Goal: Find specific page/section: Find specific page/section

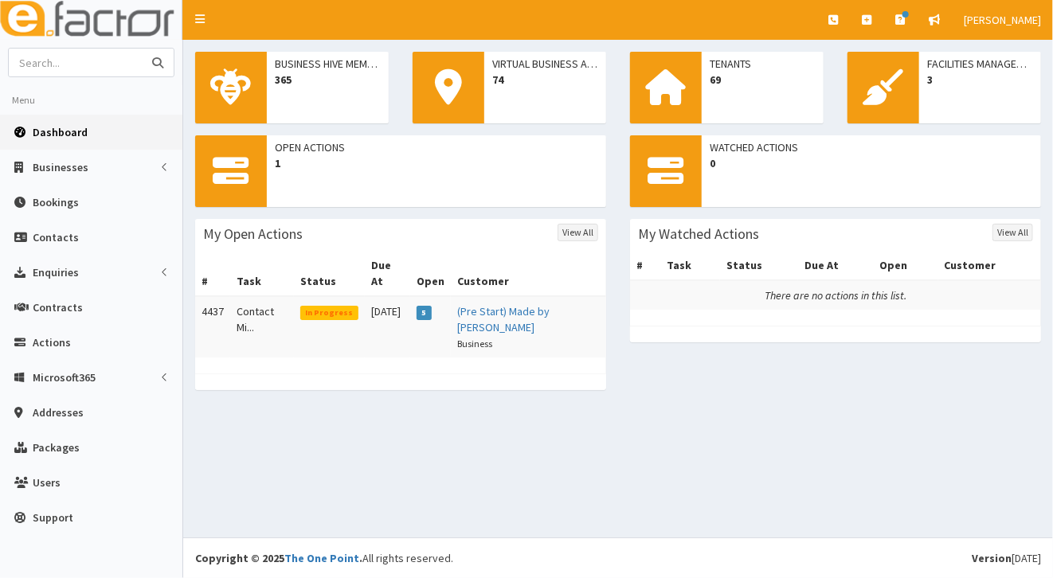
click at [65, 64] on input "text" at bounding box center [76, 63] width 134 height 28
type input "[PERSON_NAME]"
click at [156, 59] on icon "submit" at bounding box center [157, 62] width 11 height 11
click at [42, 62] on input "text" at bounding box center [76, 63] width 134 height 28
type input "Elle mumby"
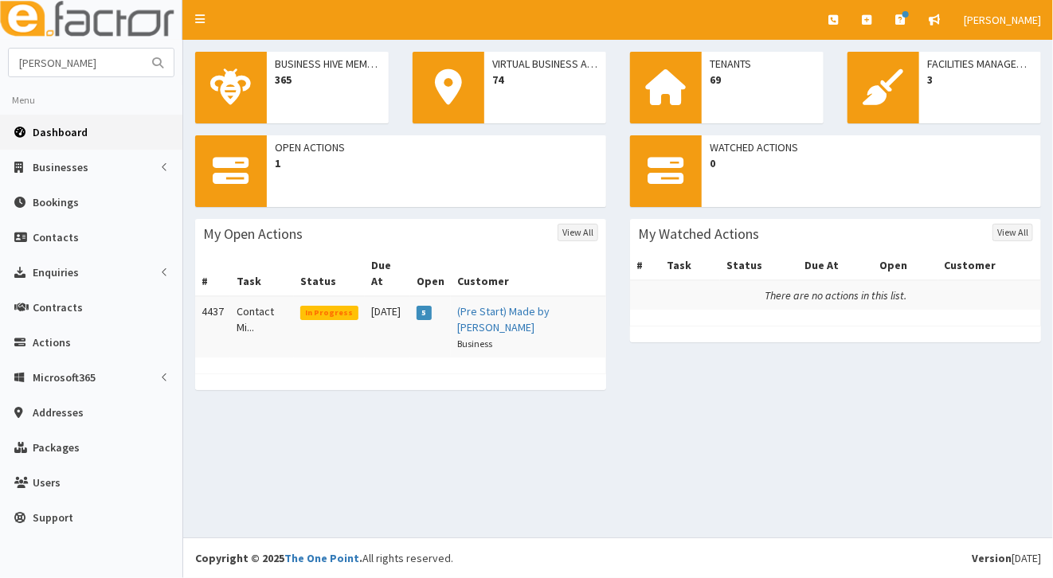
click at [158, 61] on icon "submit" at bounding box center [157, 62] width 11 height 11
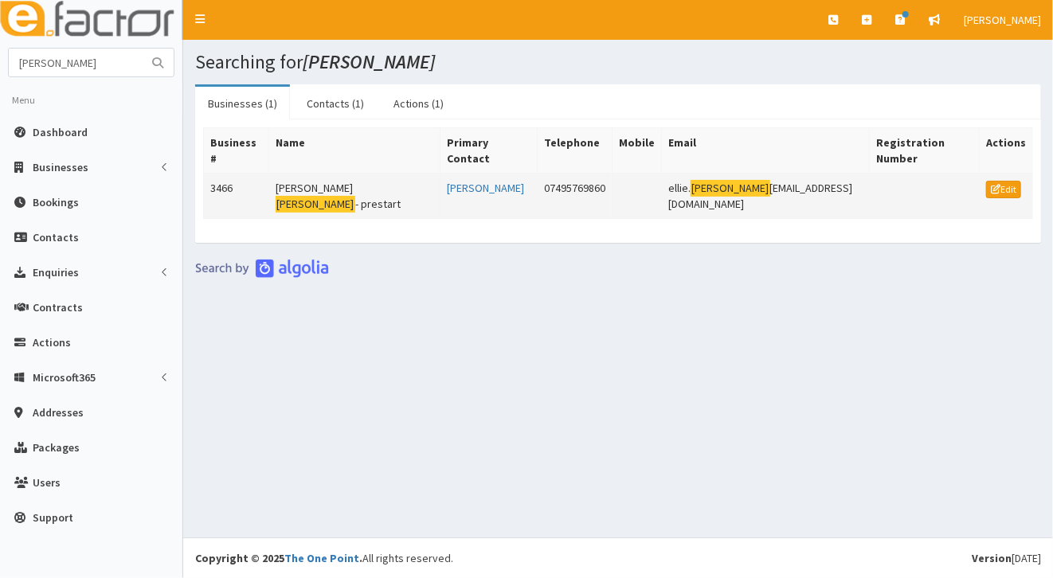
click at [325, 196] on mark "Mumby" at bounding box center [316, 204] width 80 height 17
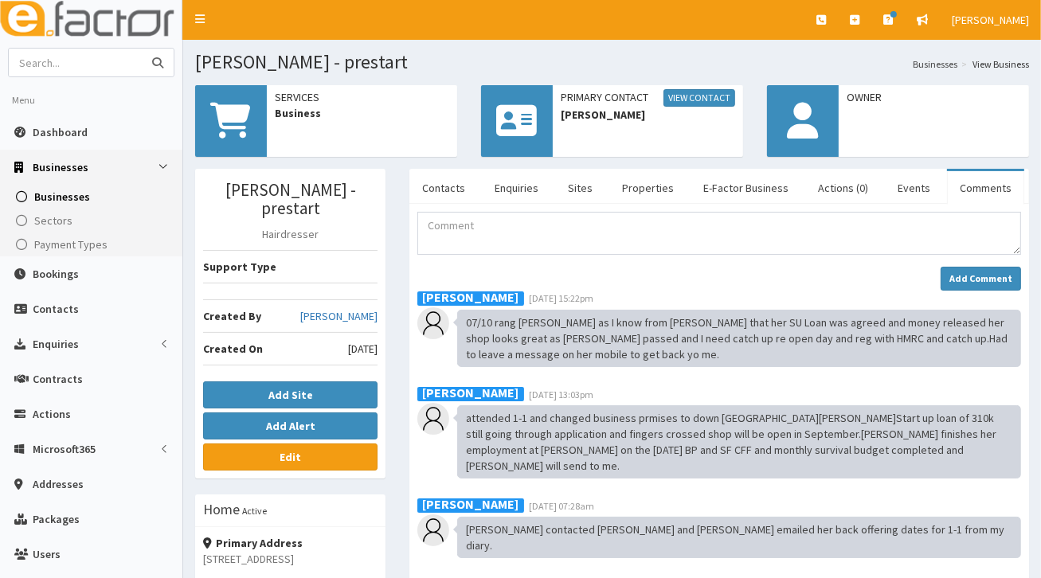
click at [27, 64] on input "text" at bounding box center [76, 63] width 134 height 28
type input "olive"
click at [162, 57] on icon "submit" at bounding box center [157, 62] width 11 height 11
